Goal: Information Seeking & Learning: Understand process/instructions

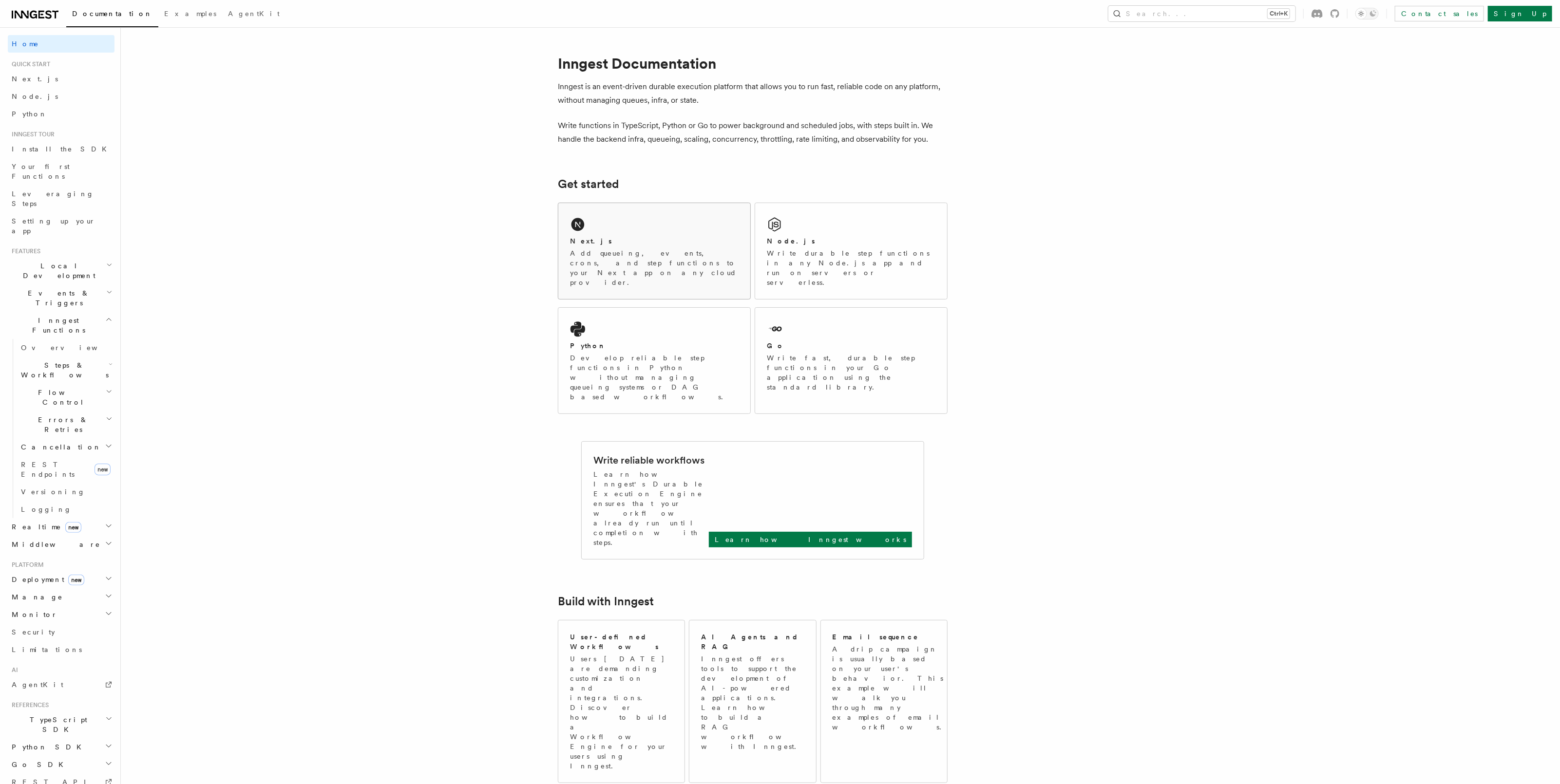
click at [640, 227] on div "Next.js Add queueing, events, crons, and step functions to your Next app on any…" at bounding box center [654, 251] width 192 height 96
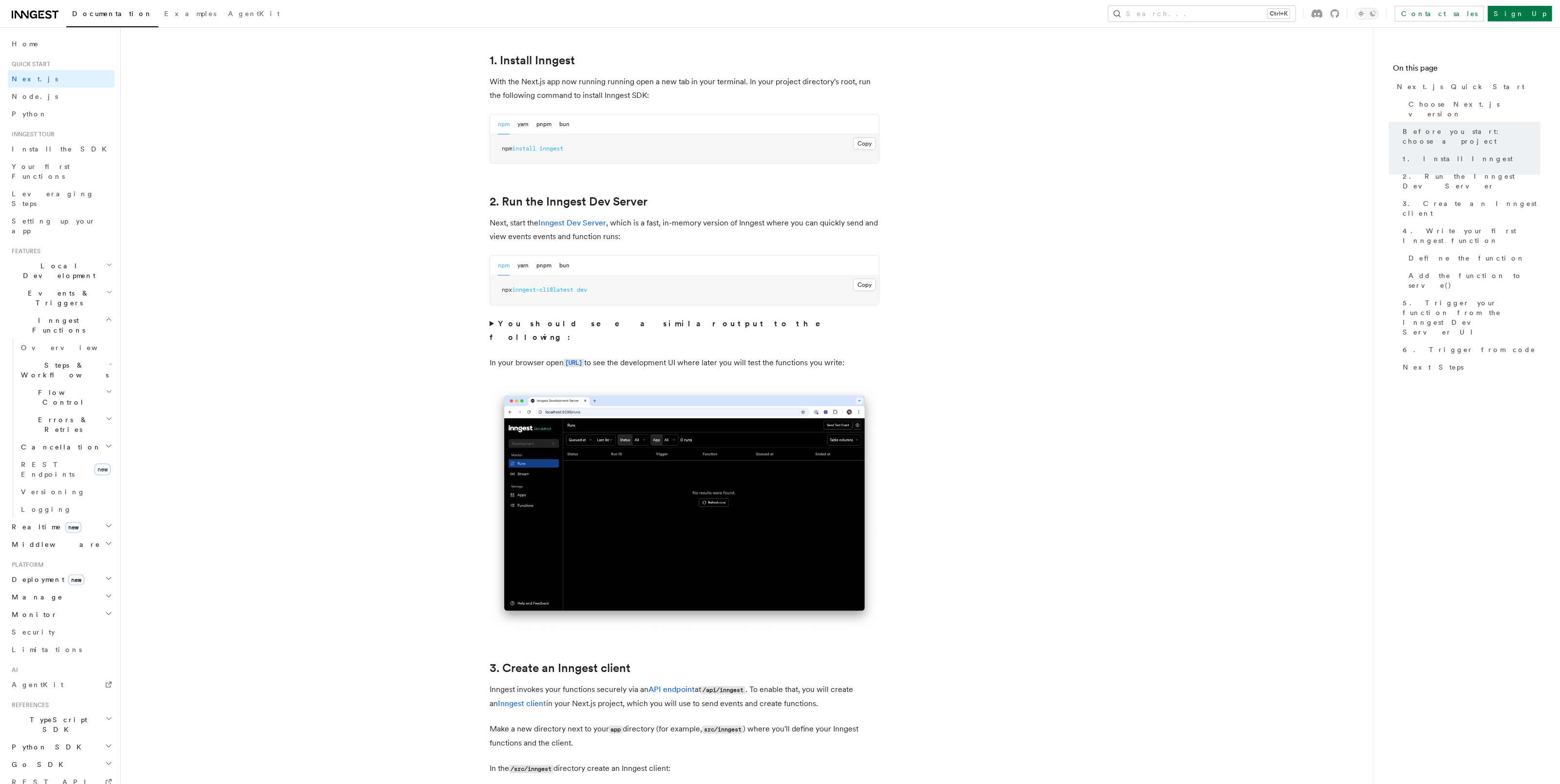
scroll to position [701, 0]
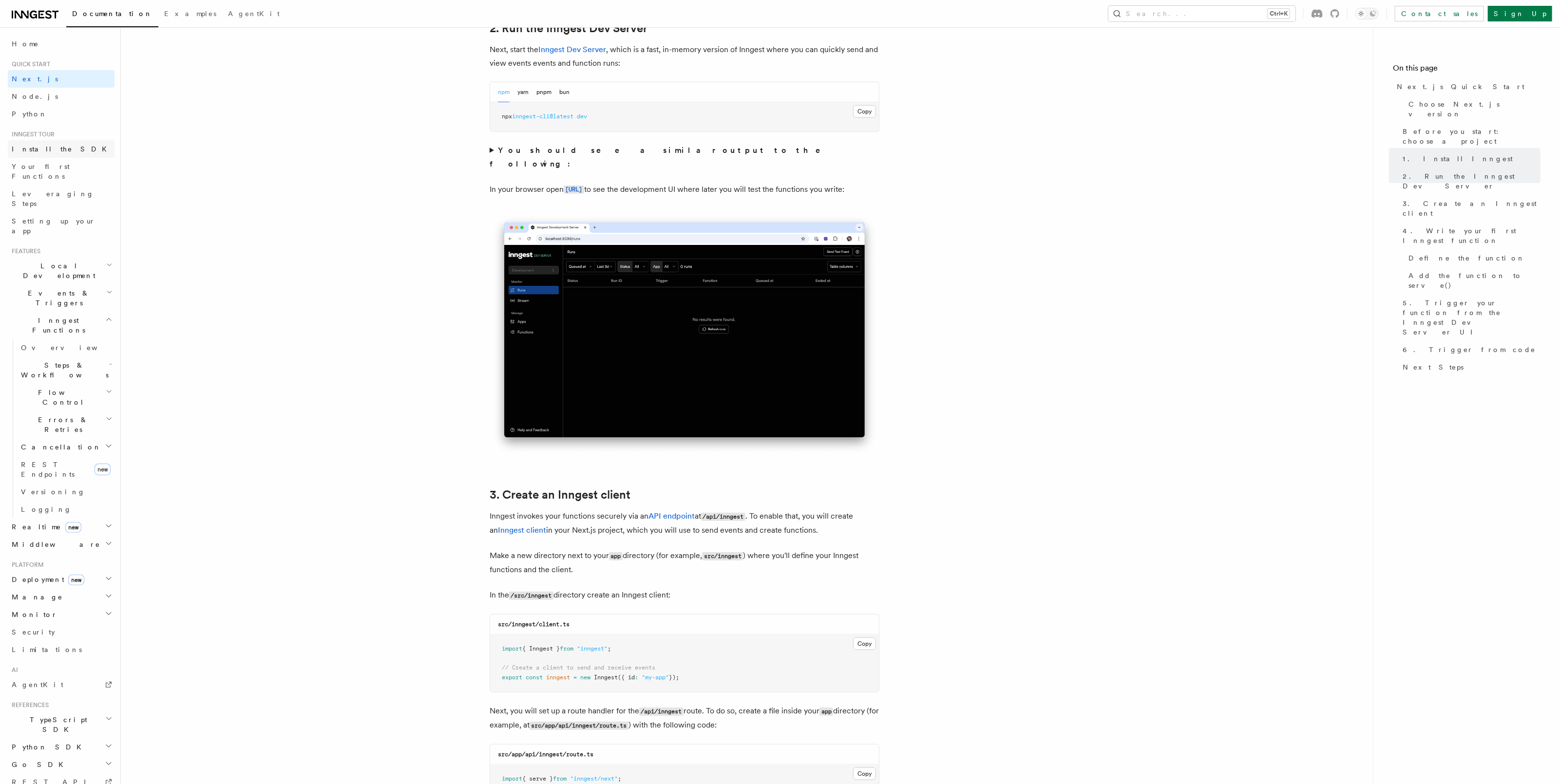
click at [63, 152] on link "Install the SDK" at bounding box center [61, 149] width 106 height 17
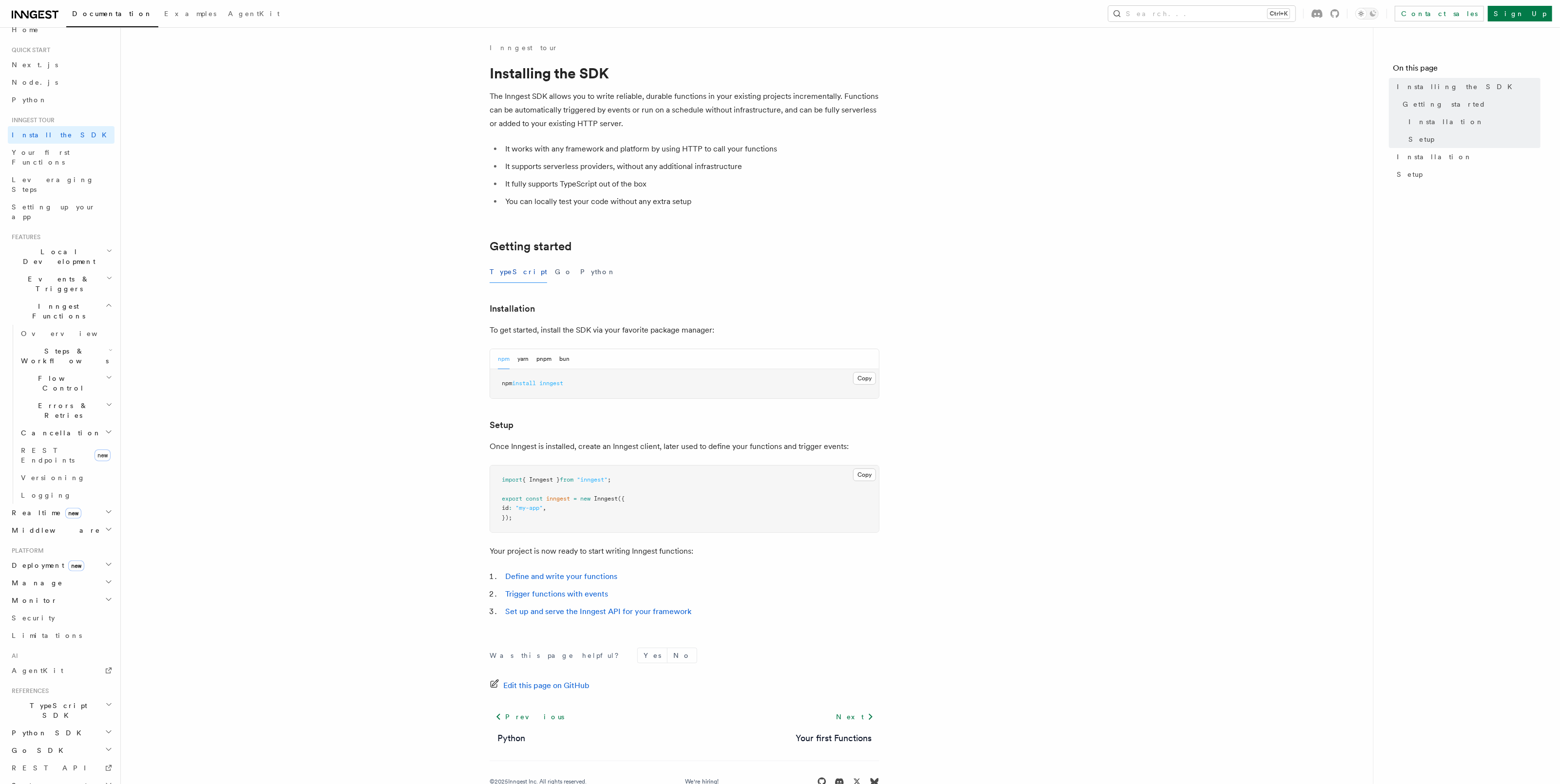
scroll to position [14, 0]
